Goal: Transaction & Acquisition: Purchase product/service

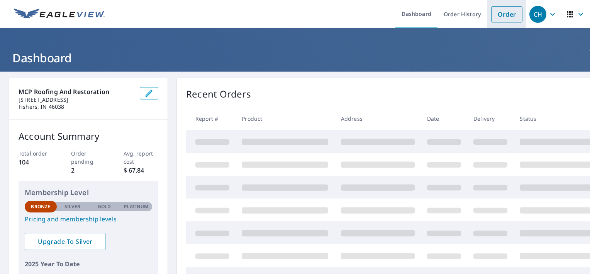
click at [492, 9] on link "Order" at bounding box center [507, 14] width 31 height 16
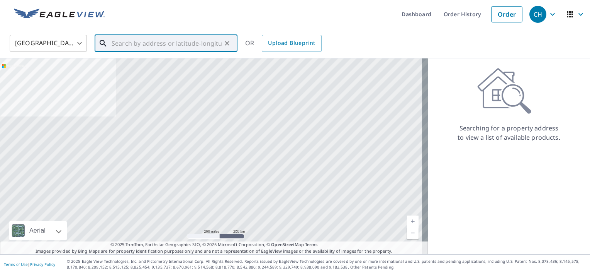
click at [198, 46] on input "text" at bounding box center [167, 43] width 110 height 22
paste input "[STREET_ADDRESS]"
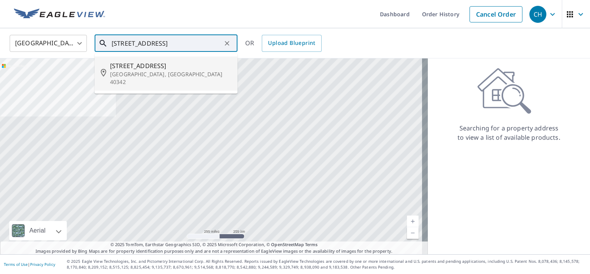
click at [192, 75] on p "[GEOGRAPHIC_DATA], [GEOGRAPHIC_DATA] 40342" at bounding box center [170, 77] width 121 height 15
type input "[STREET_ADDRESS]"
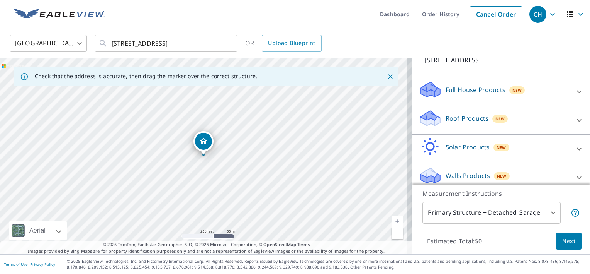
scroll to position [61, 0]
click at [534, 125] on div "Roof Products New" at bounding box center [494, 120] width 151 height 22
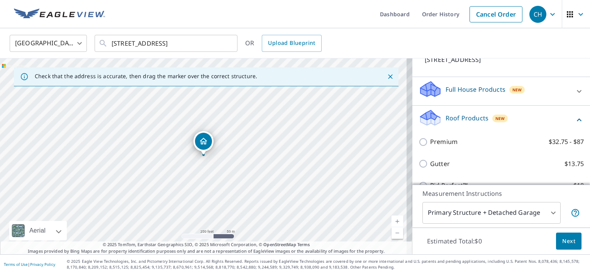
click at [478, 148] on div "Premium $32.75 - $87" at bounding box center [501, 142] width 165 height 22
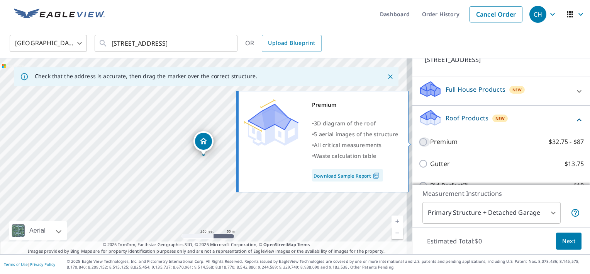
click at [420, 143] on input "Premium $32.75 - $87" at bounding box center [425, 141] width 12 height 9
checkbox input "true"
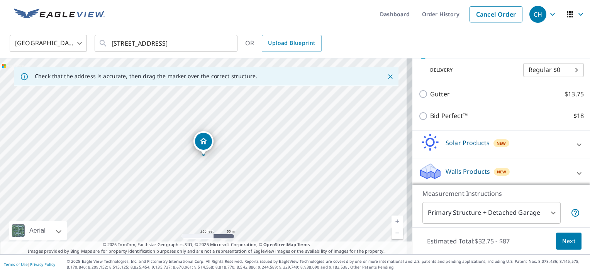
scroll to position [158, 0]
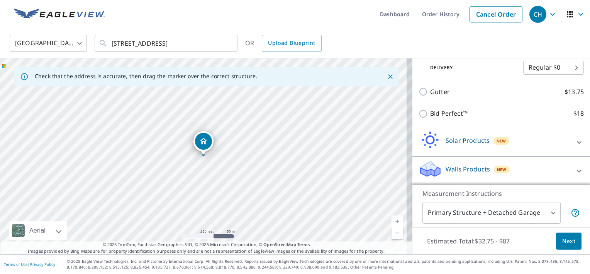
click at [447, 166] on p "Walls Products" at bounding box center [468, 168] width 44 height 9
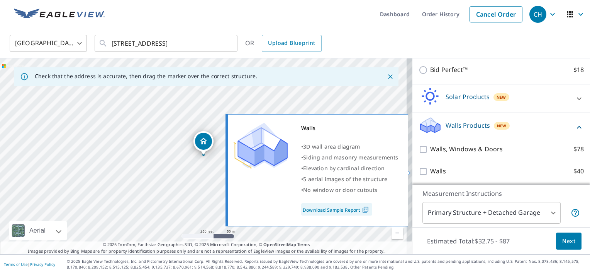
click at [430, 171] on p "Walls" at bounding box center [438, 171] width 16 height 10
click at [427, 171] on input "Walls $40" at bounding box center [425, 171] width 12 height 9
checkbox input "true"
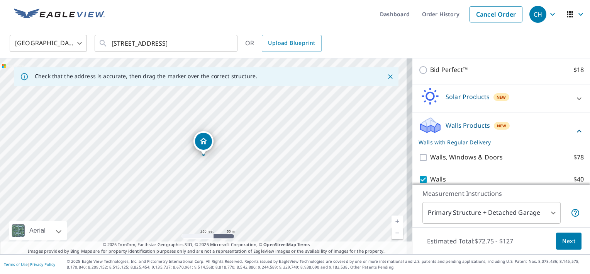
click at [563, 237] on span "Next" at bounding box center [569, 241] width 13 height 10
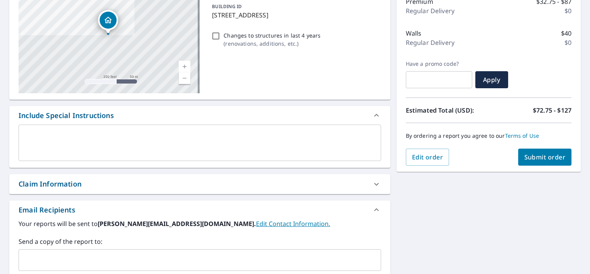
scroll to position [167, 0]
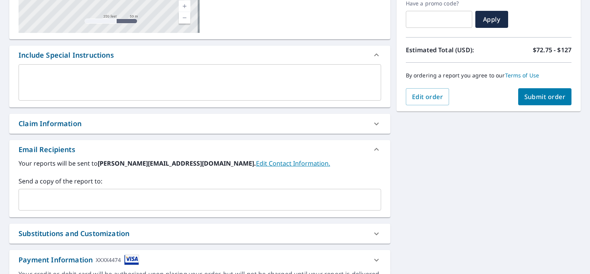
click at [229, 205] on input "text" at bounding box center [194, 199] width 344 height 15
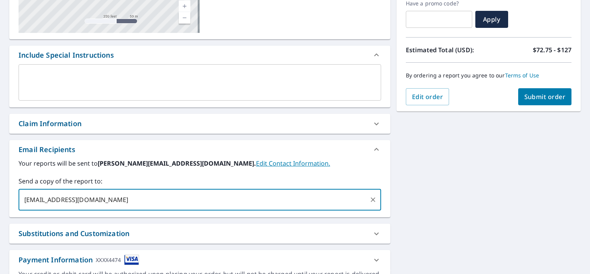
type input "[EMAIL_ADDRESS][DOMAIN_NAME]"
click at [331, 168] on div "Your reports will be sent to [PERSON_NAME][EMAIL_ADDRESS][DOMAIN_NAME]. Edit Co…" at bounding box center [200, 184] width 363 height 52
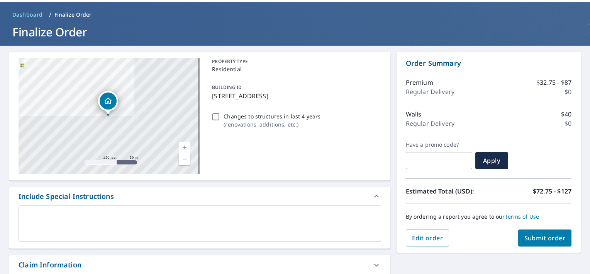
scroll to position [26, 0]
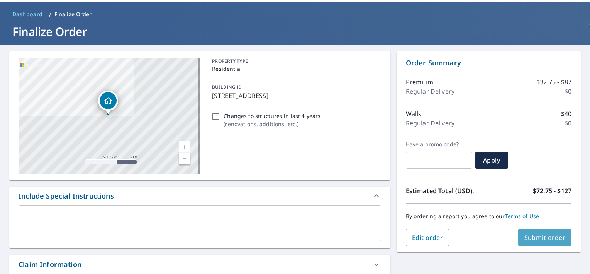
click at [533, 240] on span "Submit order" at bounding box center [545, 237] width 41 height 9
